Goal: Navigation & Orientation: Go to known website

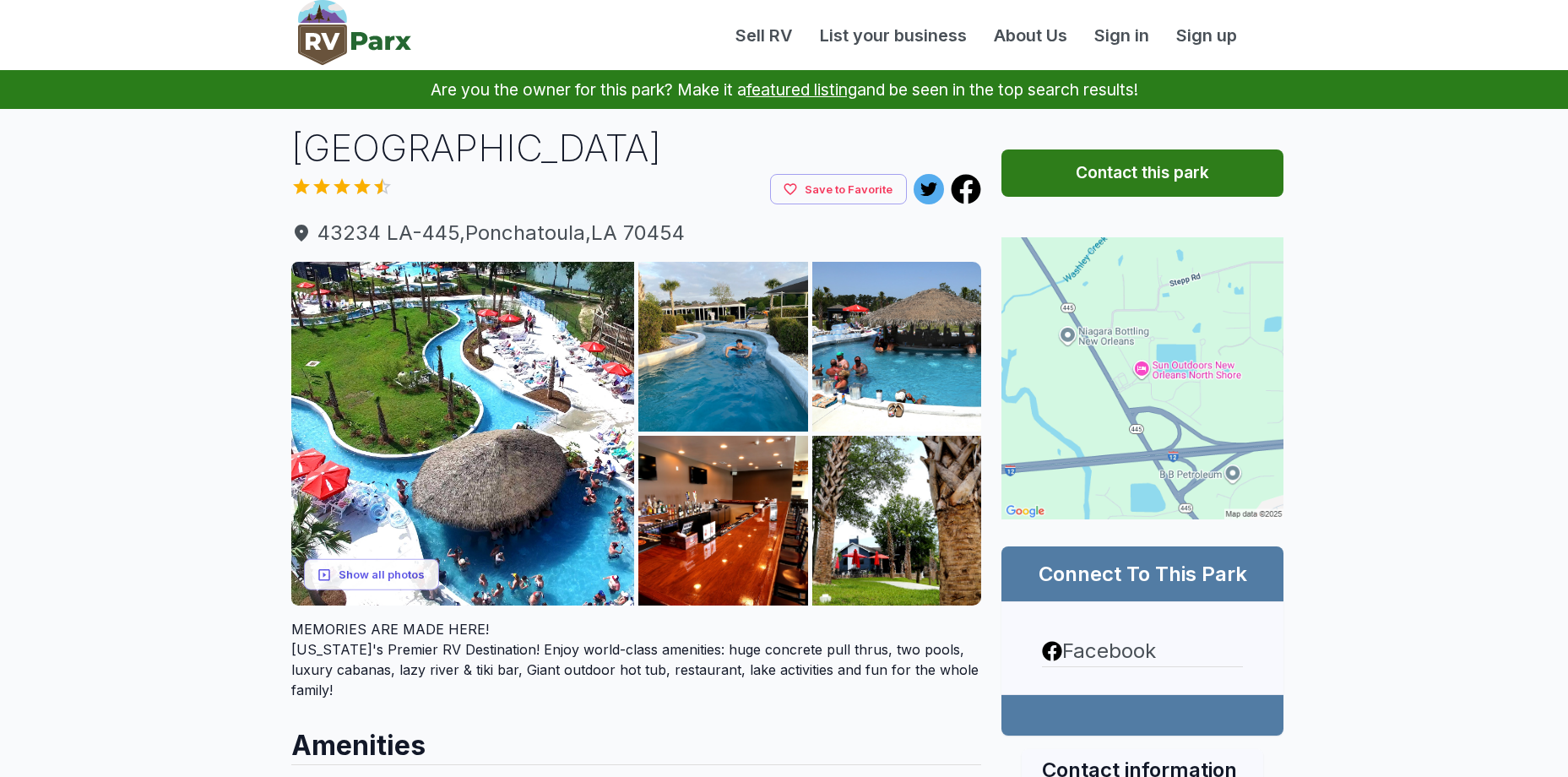
click at [1130, 171] on button "Contact this park" at bounding box center [1142, 173] width 282 height 47
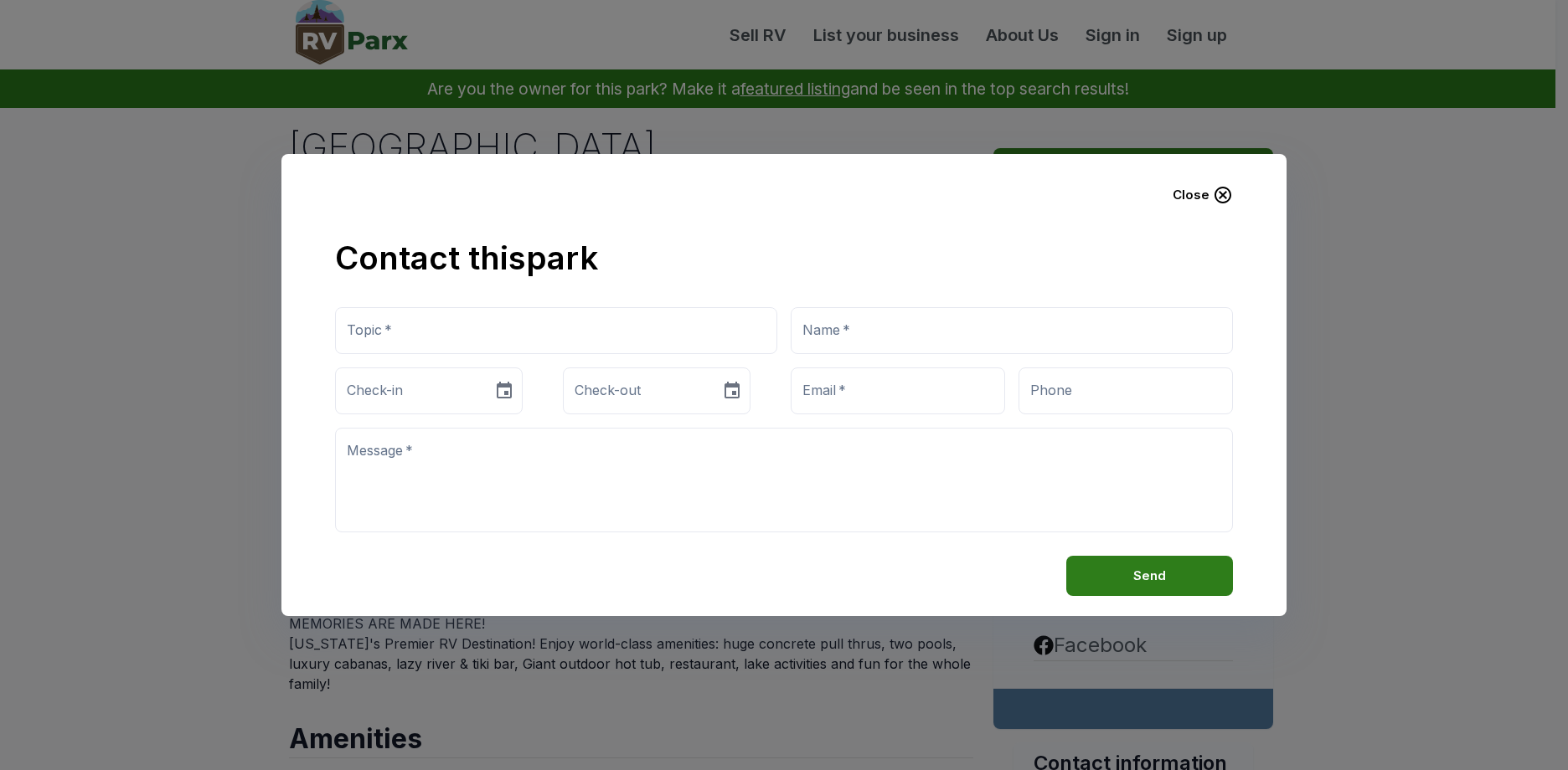
click at [1222, 195] on icon "button" at bounding box center [1223, 195] width 17 height 17
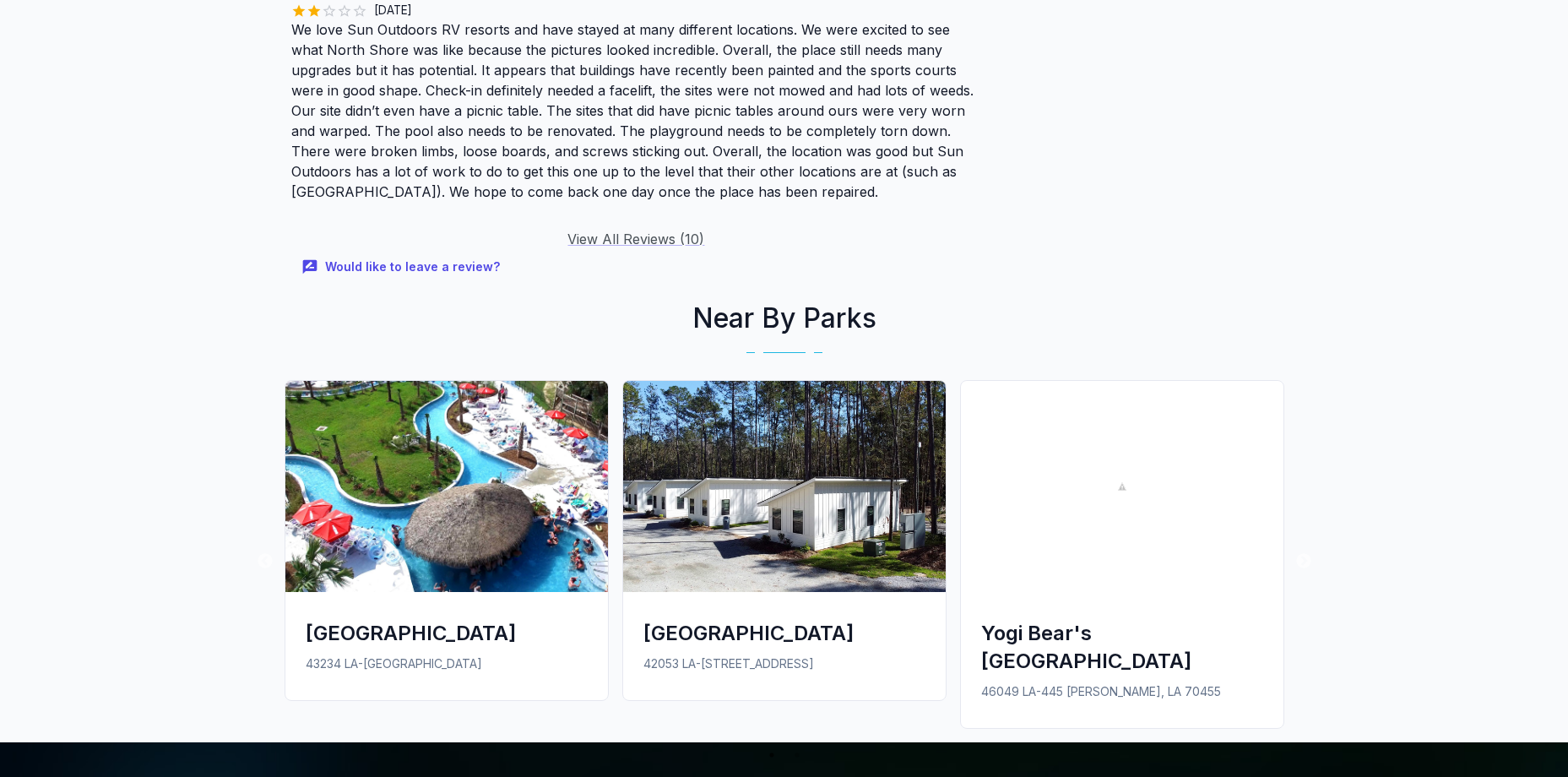
scroll to position [3041, 0]
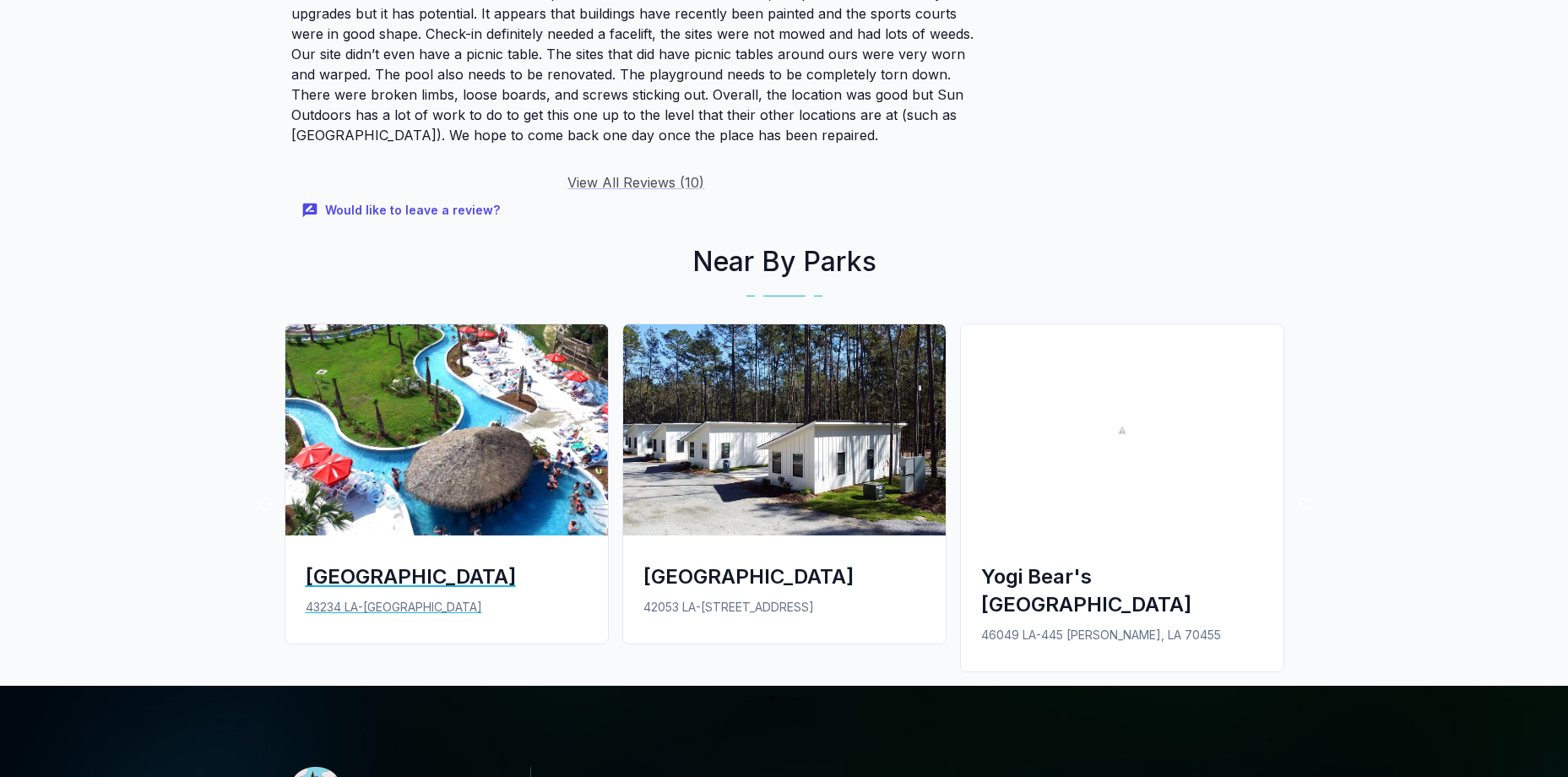
click at [471, 562] on div "[GEOGRAPHIC_DATA]" at bounding box center [446, 576] width 282 height 27
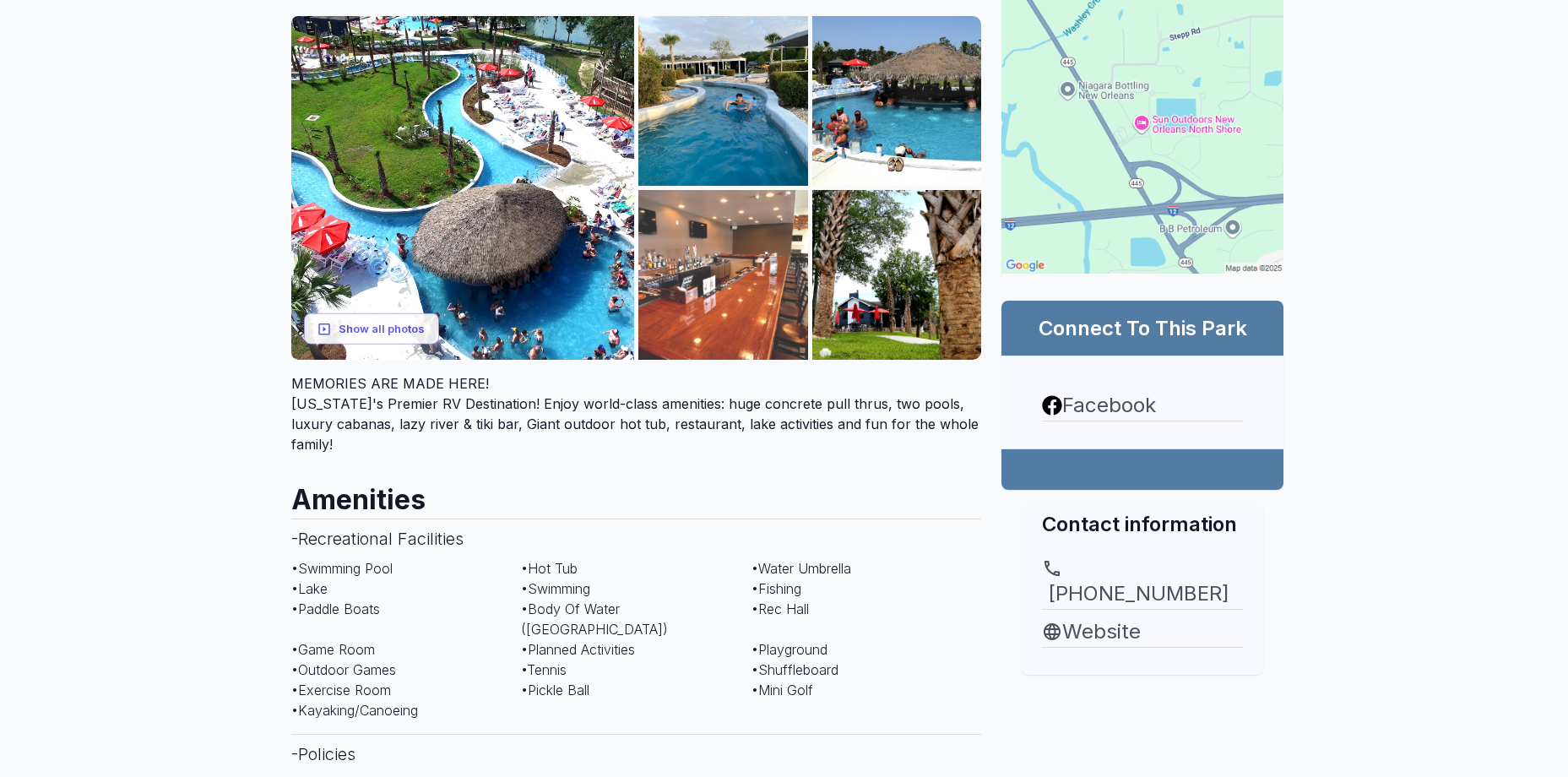
scroll to position [253, 0]
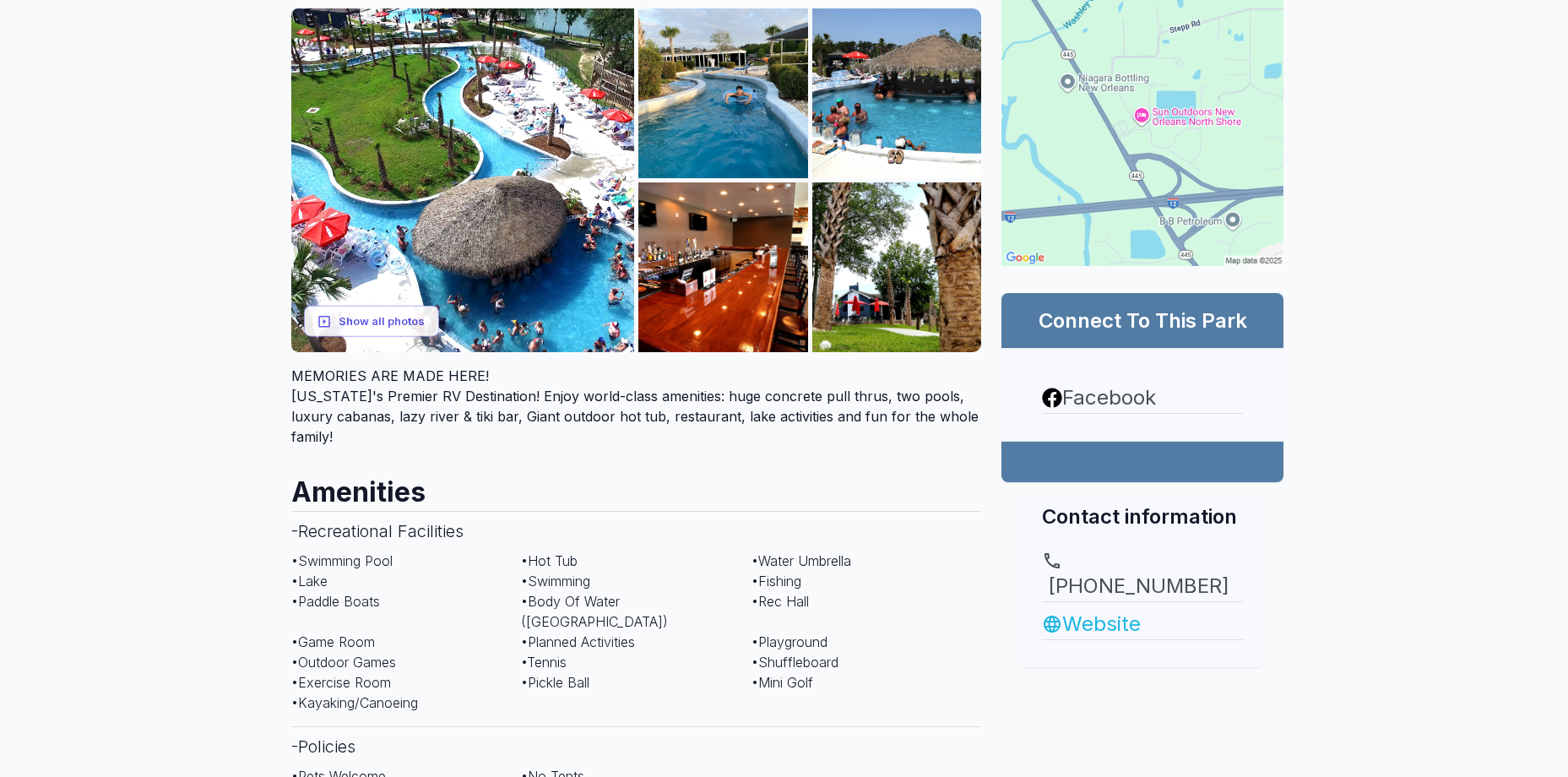
click at [1093, 609] on link "Website" at bounding box center [1142, 623] width 201 height 30
